Goal: Entertainment & Leisure: Consume media (video, audio)

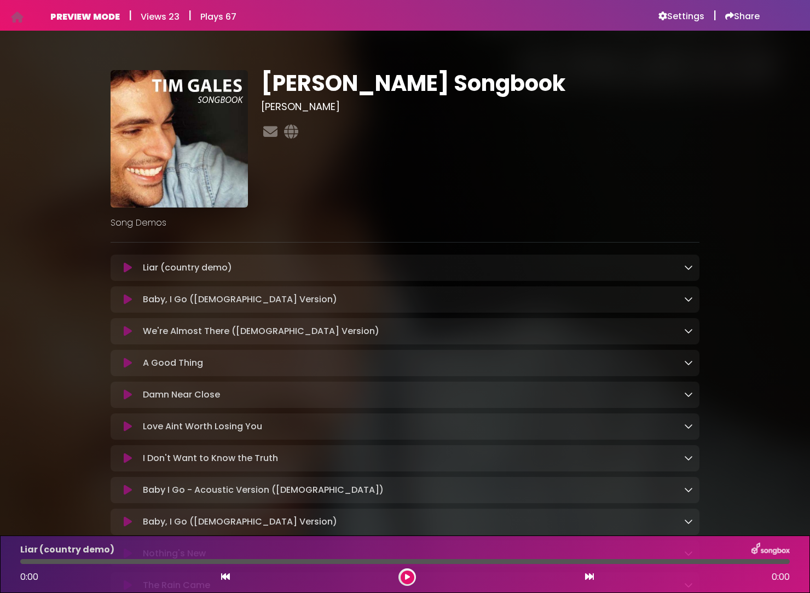
click at [126, 268] on icon at bounding box center [128, 267] width 8 height 11
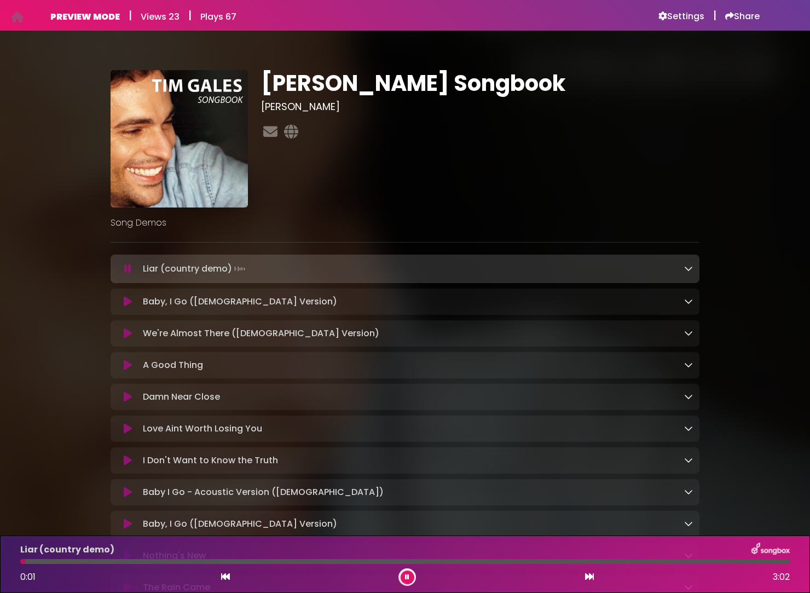
click at [688, 270] on icon at bounding box center [688, 268] width 9 height 9
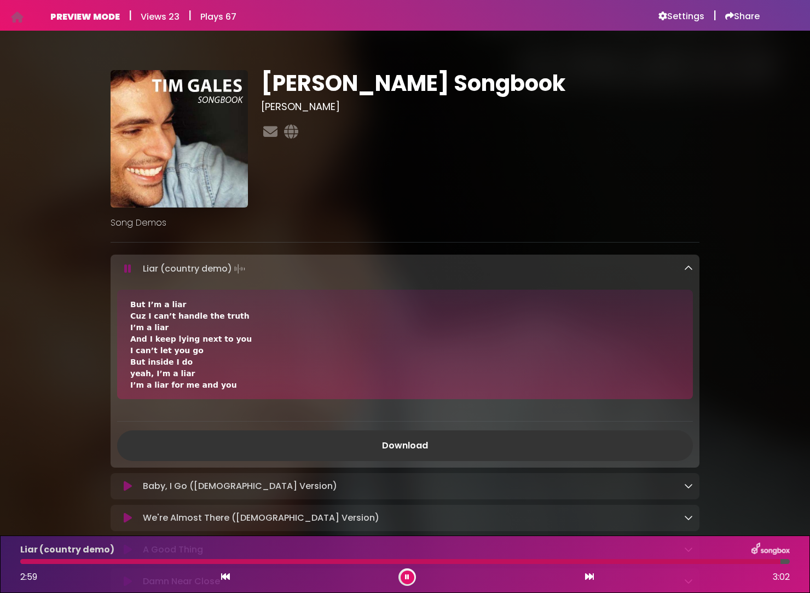
scroll to position [0, 1]
click at [689, 269] on icon at bounding box center [688, 268] width 9 height 9
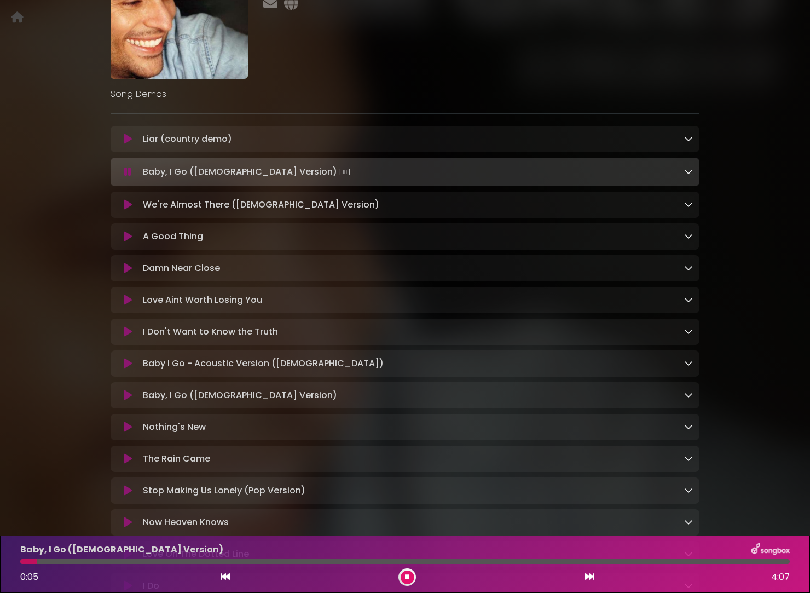
scroll to position [130, 0]
click at [127, 303] on icon at bounding box center [128, 298] width 8 height 11
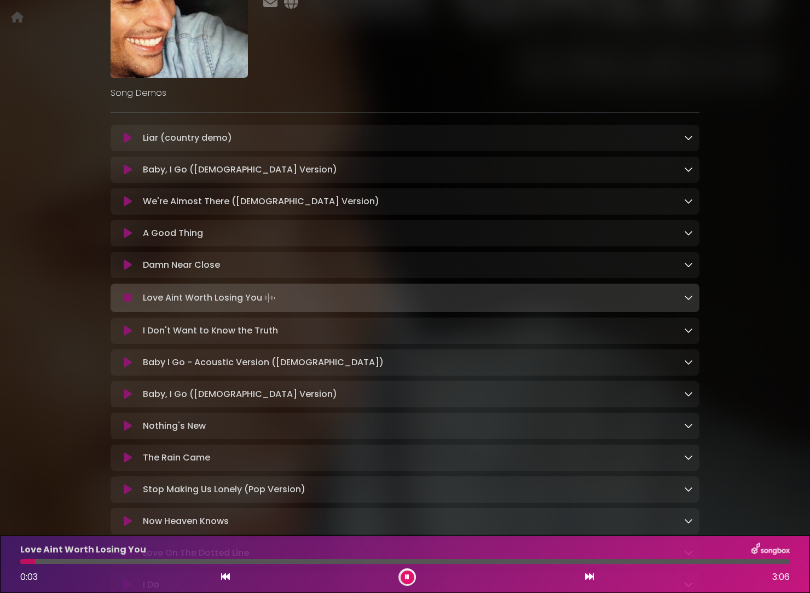
click at [127, 333] on icon at bounding box center [128, 330] width 8 height 11
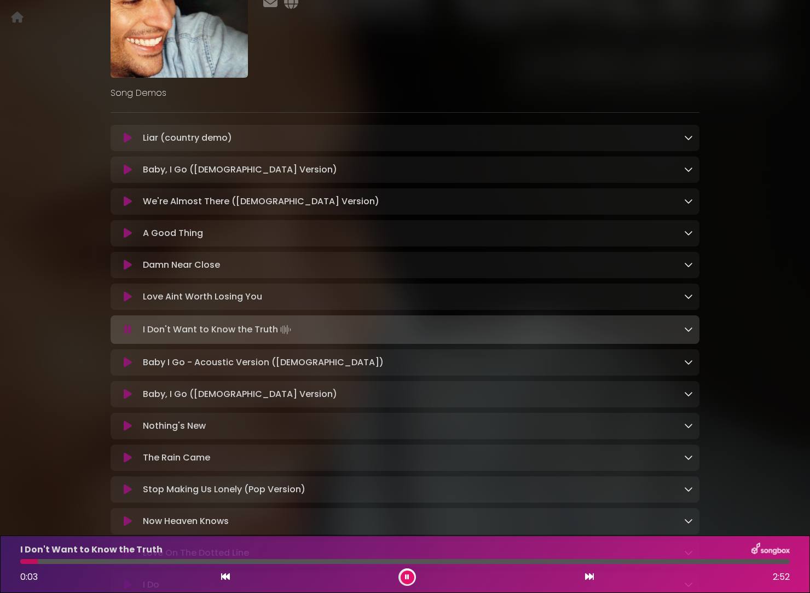
click at [129, 463] on icon at bounding box center [128, 457] width 8 height 11
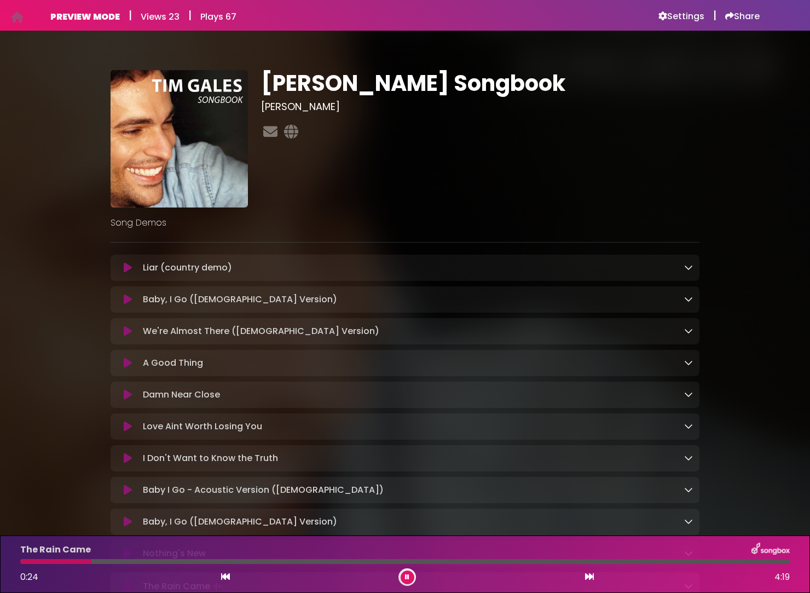
scroll to position [0, 0]
click at [128, 526] on icon at bounding box center [128, 521] width 8 height 11
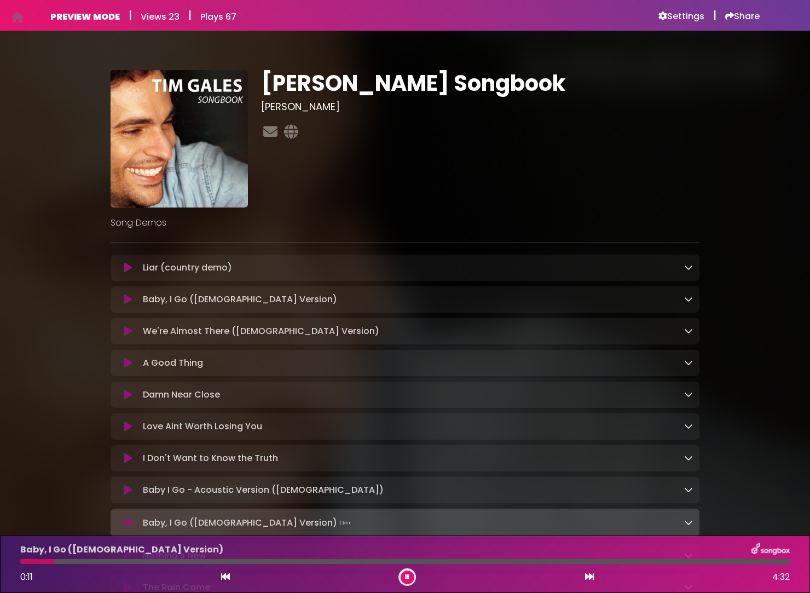
click at [410, 575] on button at bounding box center [408, 577] width 14 height 14
